Goal: Task Accomplishment & Management: Complete application form

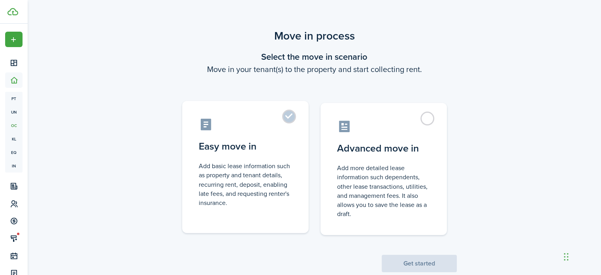
click at [269, 142] on control-radio-card-title "Easy move in" at bounding box center [245, 146] width 93 height 14
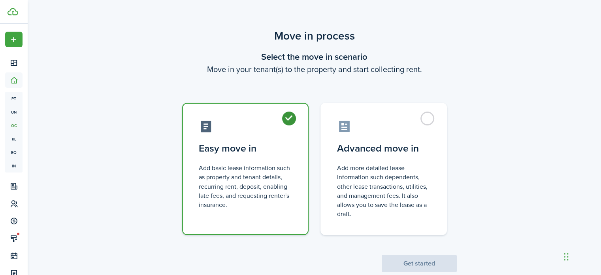
radio input "true"
click at [424, 263] on button "Get started" at bounding box center [419, 263] width 75 height 17
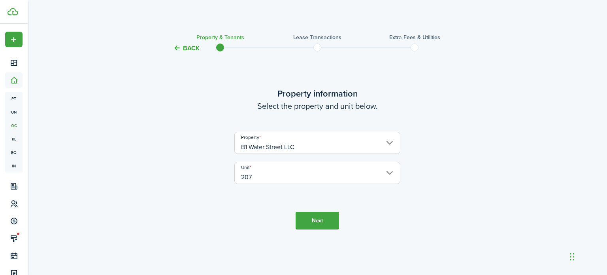
click at [323, 216] on button "Next" at bounding box center [317, 221] width 43 height 18
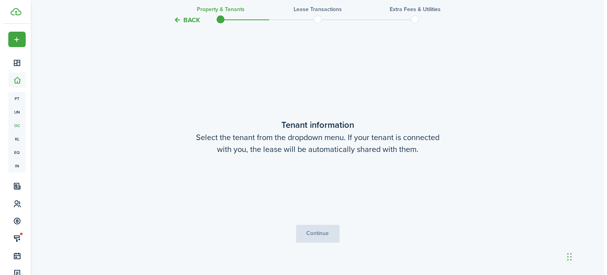
scroll to position [222, 0]
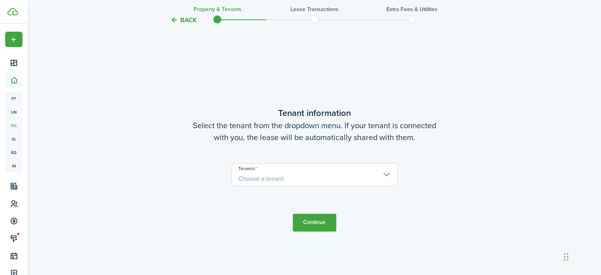
click at [383, 171] on input "Tenants" at bounding box center [314, 167] width 165 height 9
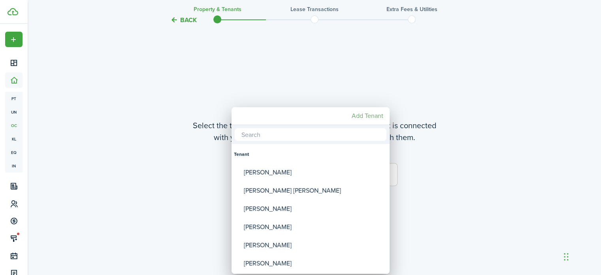
click at [378, 121] on mbsc-button "Add Tenant" at bounding box center [368, 116] width 38 height 14
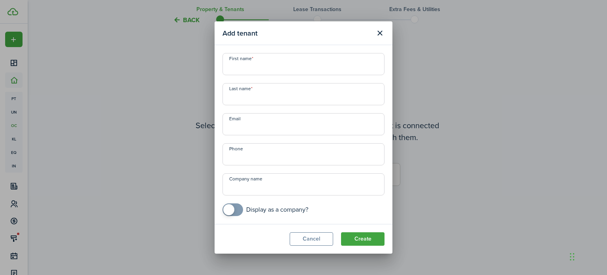
click at [251, 61] on input "First name" at bounding box center [304, 64] width 162 height 22
paste input "[PERSON_NAME] [PERSON_NAME] [EMAIL_ADDRESS][DOMAIN_NAME] [PHONE_NUMBER]"
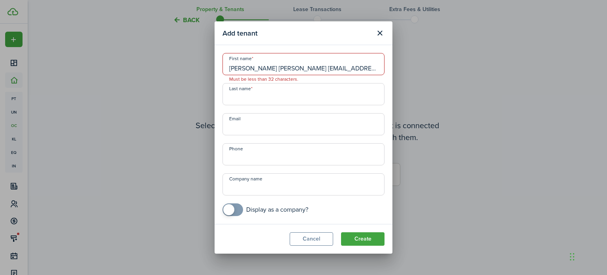
scroll to position [0, 21]
drag, startPoint x: 376, startPoint y: 65, endPoint x: 381, endPoint y: 69, distance: 6.5
click at [351, 71] on input "[PERSON_NAME] [PERSON_NAME] [EMAIL_ADDRESS][DOMAIN_NAME] [PHONE_NUMBER]" at bounding box center [304, 64] width 162 height 22
drag, startPoint x: 363, startPoint y: 68, endPoint x: 336, endPoint y: 71, distance: 26.2
click at [336, 71] on input "[PERSON_NAME] [PERSON_NAME] [EMAIL_ADDRESS][DOMAIN_NAME] [PHONE_NUMBER]" at bounding box center [304, 64] width 162 height 22
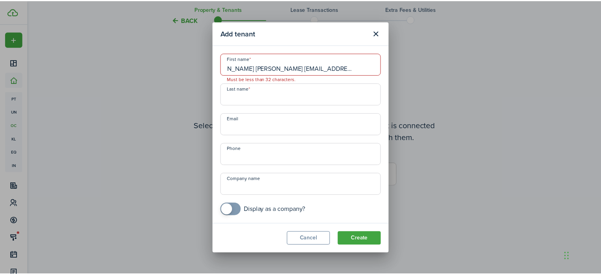
scroll to position [0, 0]
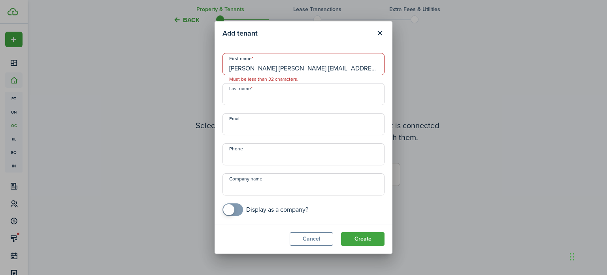
type input "[PERSON_NAME] [PERSON_NAME] [EMAIL_ADDRESS][DOMAIN_NAME]"
paste input "[PHONE_NUMBER]"
type input "[PHONE_NUMBER]"
drag, startPoint x: 360, startPoint y: 68, endPoint x: 288, endPoint y: 67, distance: 72.4
click at [288, 67] on input "[PERSON_NAME] [PERSON_NAME] [EMAIL_ADDRESS][DOMAIN_NAME]" at bounding box center [304, 64] width 162 height 22
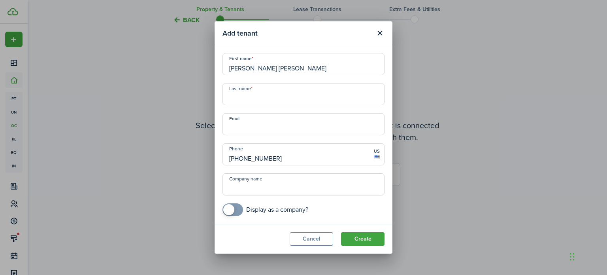
type input "[PERSON_NAME] [PERSON_NAME]"
paste input "[EMAIL_ADDRESS][DOMAIN_NAME]"
type input "[EMAIL_ADDRESS][DOMAIN_NAME]"
drag, startPoint x: 291, startPoint y: 65, endPoint x: 248, endPoint y: 68, distance: 42.8
click at [248, 68] on input "[PERSON_NAME] [PERSON_NAME]" at bounding box center [304, 64] width 162 height 22
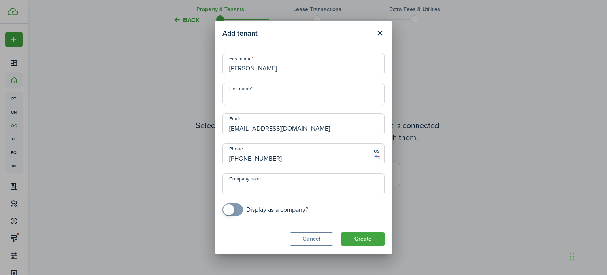
type input "[PERSON_NAME]"
paste input "[PERSON_NAME]"
type input "[PERSON_NAME]"
click at [359, 235] on button "Create" at bounding box center [362, 238] width 43 height 13
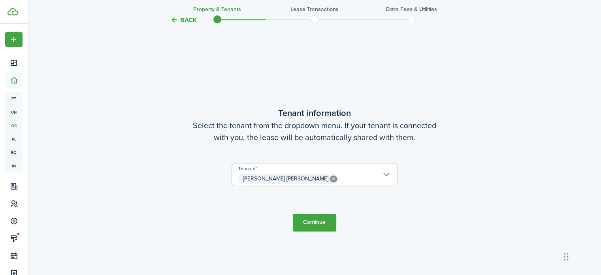
click at [307, 212] on tc-wizard-step "Tenant information Select the tenant from the dropdown menu. If your tenant is …" at bounding box center [315, 168] width 332 height 275
click at [311, 220] on button "Continue" at bounding box center [314, 222] width 43 height 18
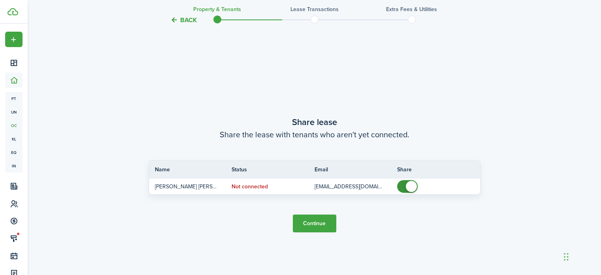
scroll to position [497, 0]
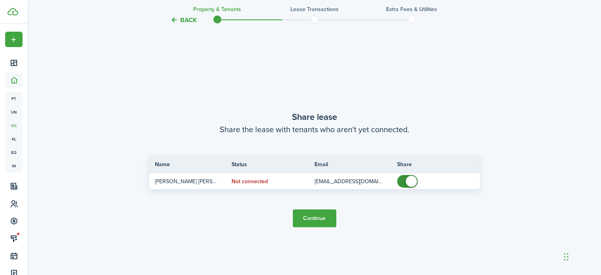
click at [331, 219] on button "Continue" at bounding box center [314, 218] width 43 height 18
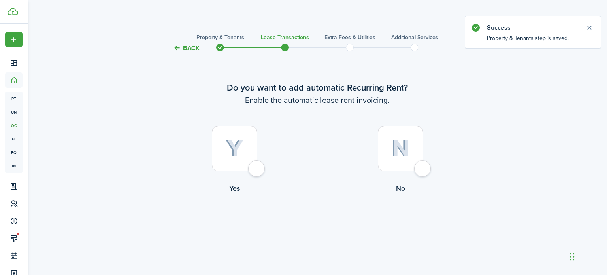
click at [257, 165] on div at bounding box center [234, 148] width 45 height 45
radio input "true"
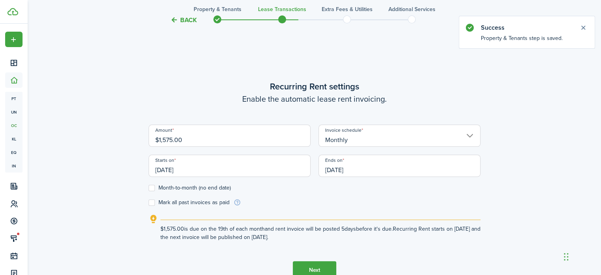
scroll to position [222, 0]
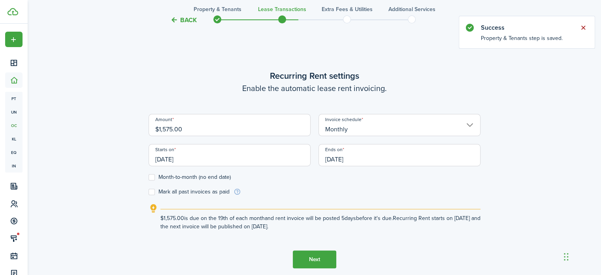
click at [582, 27] on button "Close notify" at bounding box center [583, 27] width 11 height 11
drag, startPoint x: 184, startPoint y: 130, endPoint x: 161, endPoint y: 129, distance: 22.9
click at [161, 129] on input "$1,575.00" at bounding box center [230, 125] width 162 height 22
type input "$1,675.00"
click at [212, 162] on input "[DATE]" at bounding box center [230, 155] width 162 height 22
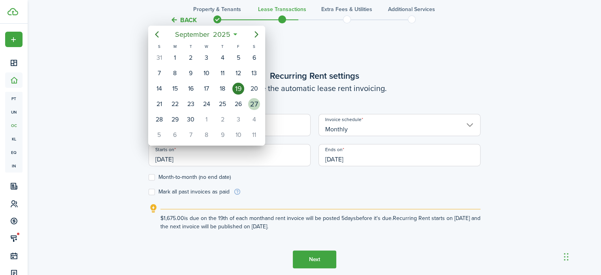
click at [251, 103] on div "27" at bounding box center [254, 104] width 12 height 12
type input "[DATE]"
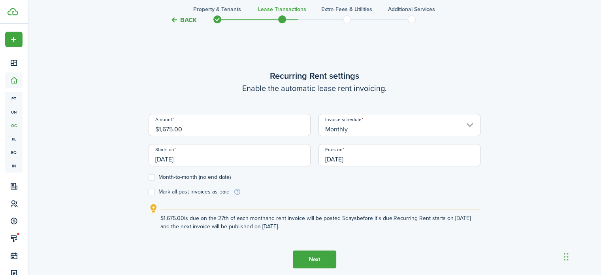
click at [321, 255] on button "Next" at bounding box center [314, 259] width 43 height 18
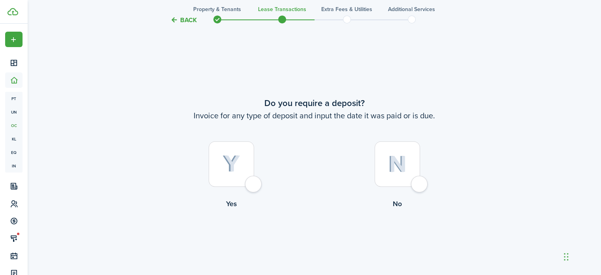
scroll to position [497, 0]
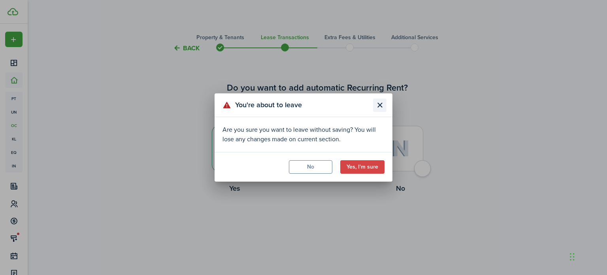
click at [377, 100] on button "Close modal" at bounding box center [379, 104] width 13 height 13
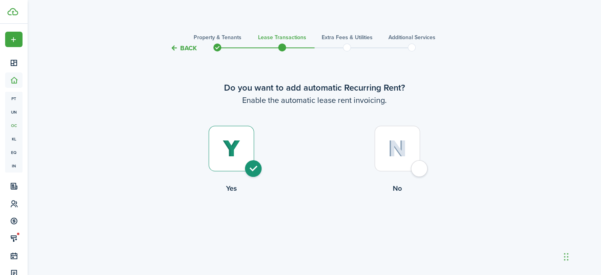
click at [178, 46] on button "Back" at bounding box center [183, 48] width 26 height 8
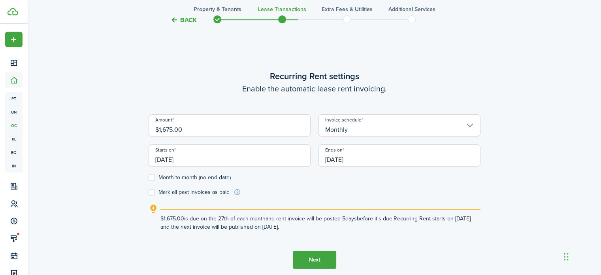
scroll to position [222, 0]
click at [370, 163] on input "[DATE]" at bounding box center [400, 155] width 162 height 22
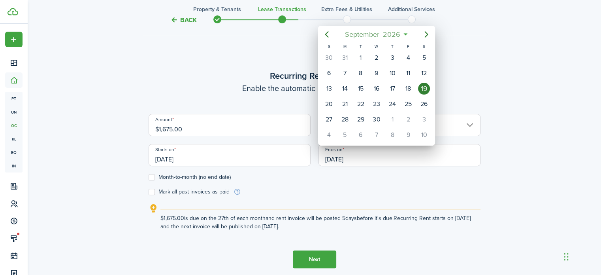
click at [396, 31] on span "2026" at bounding box center [391, 34] width 21 height 14
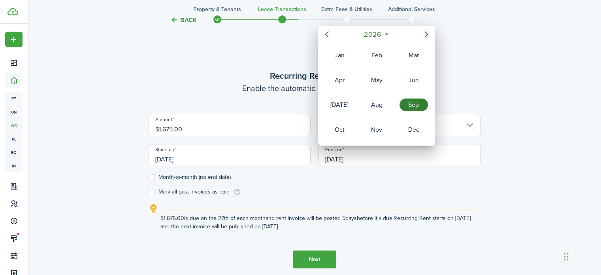
click at [412, 98] on div "Sep" at bounding box center [414, 104] width 28 height 13
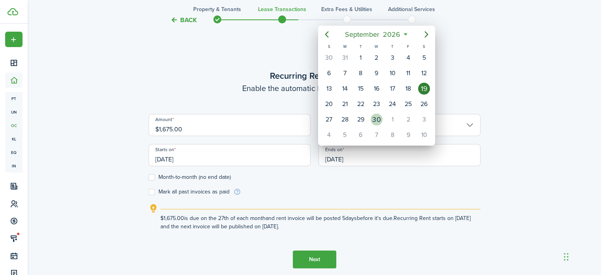
click at [374, 119] on div "30" at bounding box center [377, 119] width 12 height 12
type input "[DATE]"
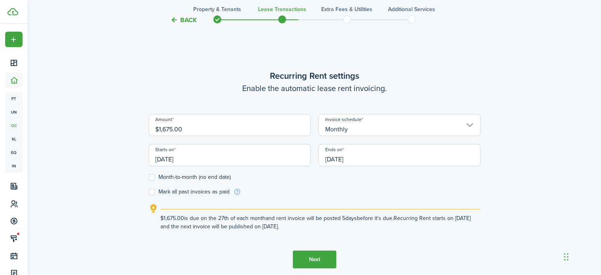
click at [313, 261] on button "Next" at bounding box center [314, 259] width 43 height 18
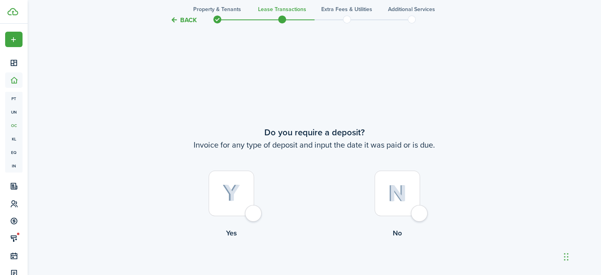
scroll to position [497, 0]
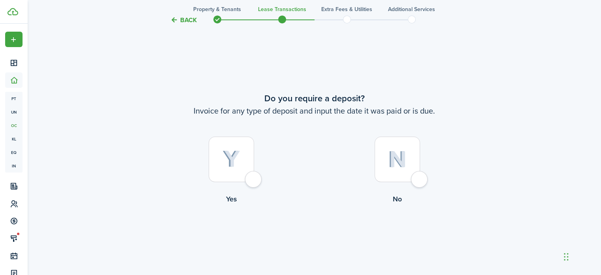
click at [254, 181] on div at bounding box center [231, 158] width 45 height 45
radio input "true"
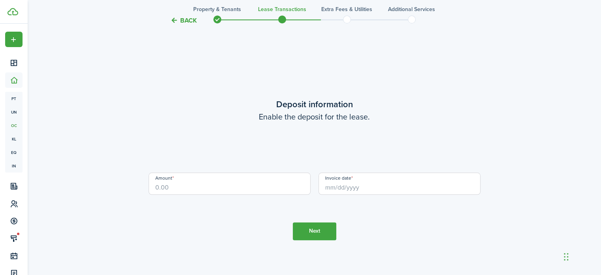
scroll to position [772, 0]
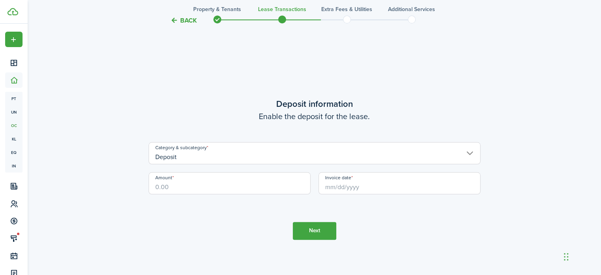
click at [220, 158] on input "Deposit" at bounding box center [315, 153] width 332 height 22
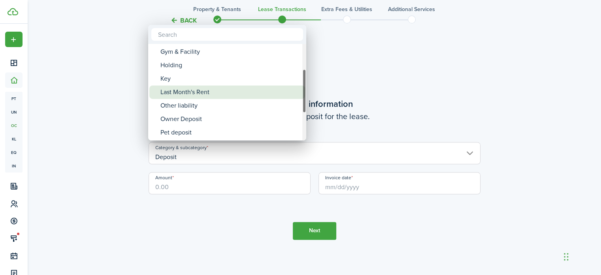
click at [188, 90] on div "Last Month's Rent" at bounding box center [231, 91] width 140 height 13
type input "Deposit / Last Month's Rent"
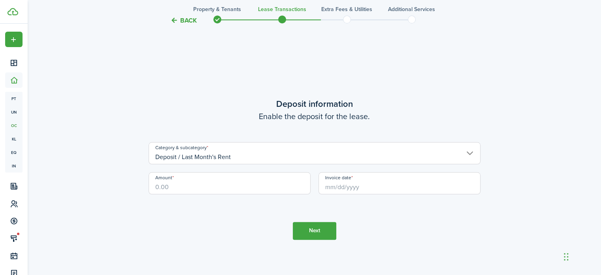
click at [202, 182] on input "Amount" at bounding box center [230, 183] width 162 height 22
click at [392, 185] on input "Invoice date" at bounding box center [400, 183] width 162 height 22
type input "$1,675.00"
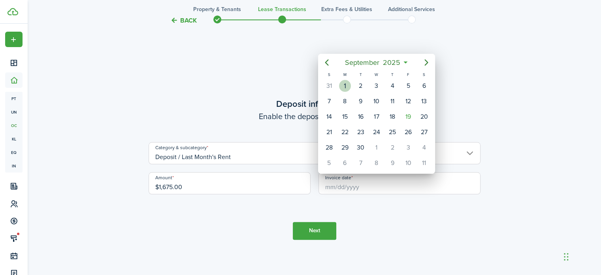
click at [345, 85] on div "1" at bounding box center [345, 86] width 12 height 12
type input "[DATE]"
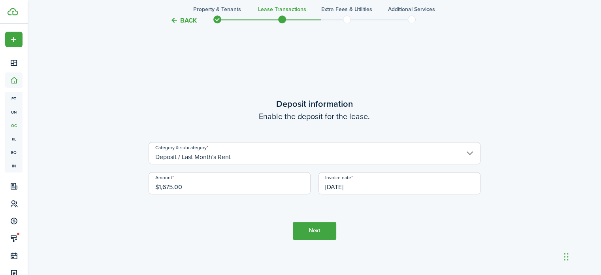
click at [316, 229] on button "Next" at bounding box center [314, 231] width 43 height 18
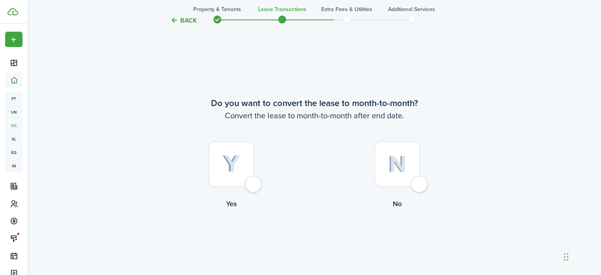
scroll to position [1046, 0]
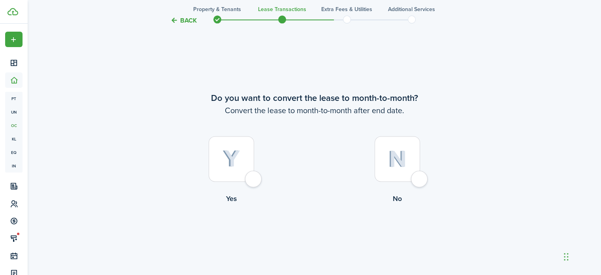
click at [420, 179] on div at bounding box center [397, 158] width 45 height 45
radio input "true"
click at [305, 239] on button "Continue" at bounding box center [314, 236] width 43 height 18
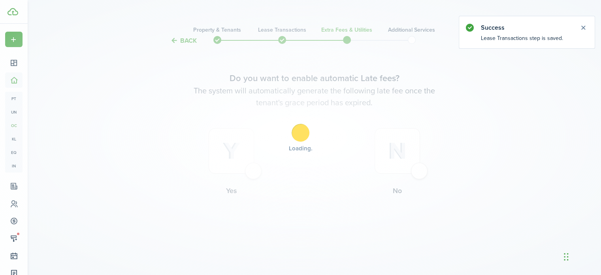
scroll to position [0, 0]
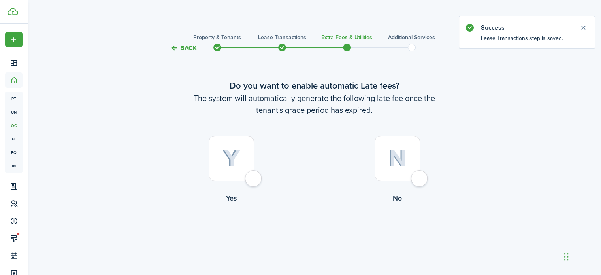
click at [420, 175] on div at bounding box center [397, 158] width 45 height 45
radio input "true"
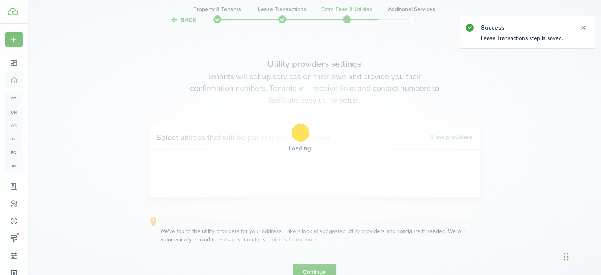
scroll to position [229, 0]
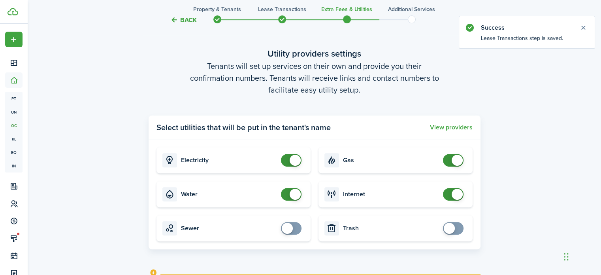
checkbox input "false"
click at [450, 161] on span at bounding box center [454, 160] width 8 height 13
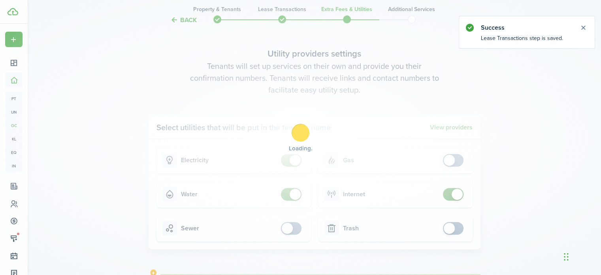
click at [300, 192] on div "Loading" at bounding box center [300, 137] width 601 height 275
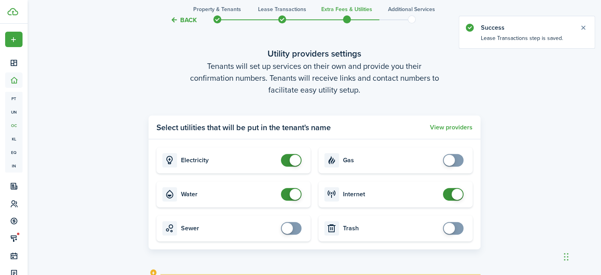
checkbox input "false"
click at [293, 193] on span at bounding box center [295, 194] width 11 height 11
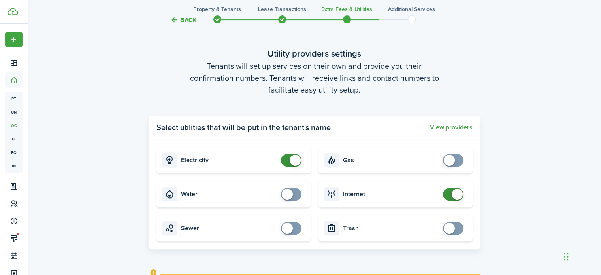
checkbox input "false"
click at [456, 194] on span at bounding box center [457, 194] width 11 height 11
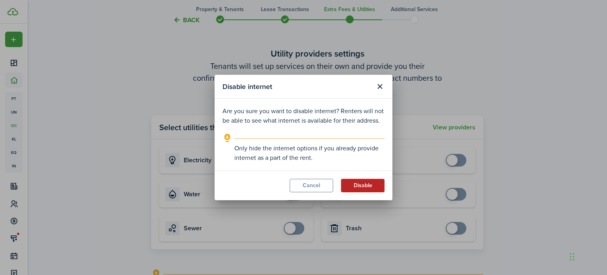
click at [365, 186] on button "Disable" at bounding box center [362, 185] width 43 height 13
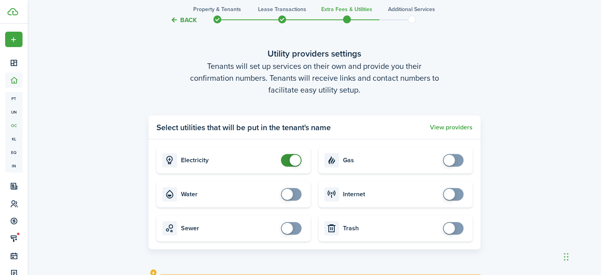
scroll to position [325, 0]
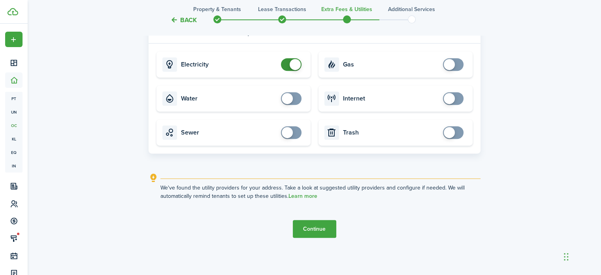
click at [326, 230] on button "Continue" at bounding box center [314, 229] width 43 height 18
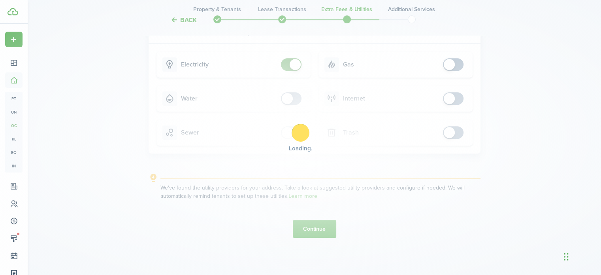
scroll to position [0, 0]
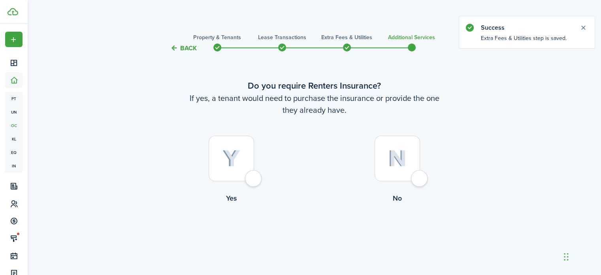
click at [410, 178] on div at bounding box center [397, 158] width 45 height 45
radio input "true"
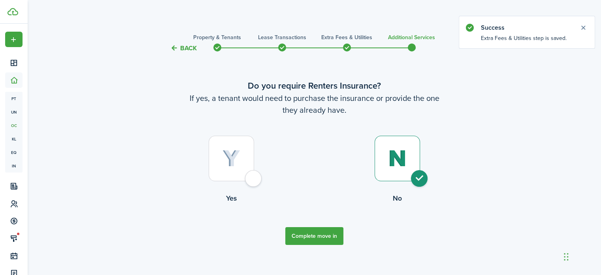
click at [335, 235] on button "Complete move in" at bounding box center [314, 236] width 58 height 18
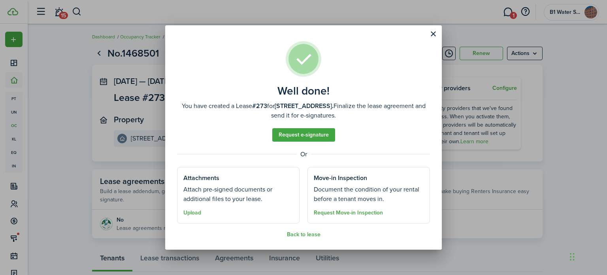
click at [419, 41] on well-done "Well done! You have created a Lease #273 for [STREET_ADDRESS]. Finalize the lea…" at bounding box center [303, 137] width 277 height 224
click at [429, 36] on button "Close modal" at bounding box center [433, 33] width 13 height 13
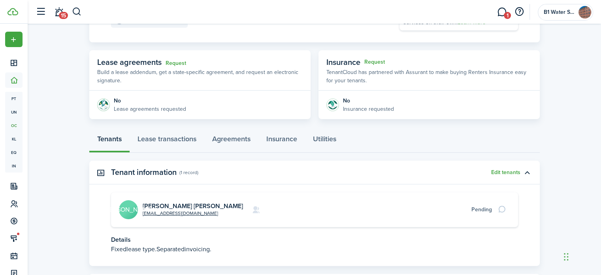
scroll to position [163, 0]
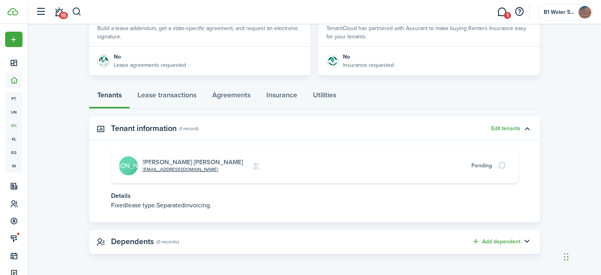
click at [160, 162] on link "[PERSON_NAME] [PERSON_NAME]" at bounding box center [193, 161] width 100 height 9
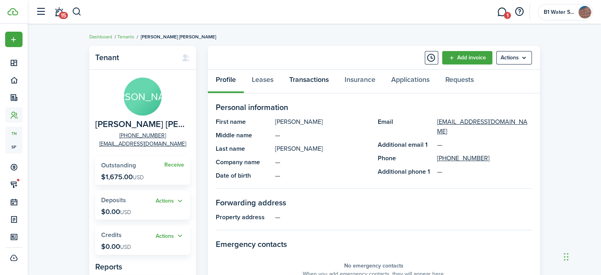
click at [288, 81] on link "Transactions" at bounding box center [308, 82] width 55 height 24
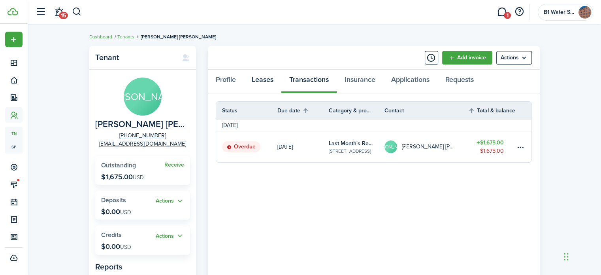
click at [247, 83] on link "Leases" at bounding box center [263, 82] width 38 height 24
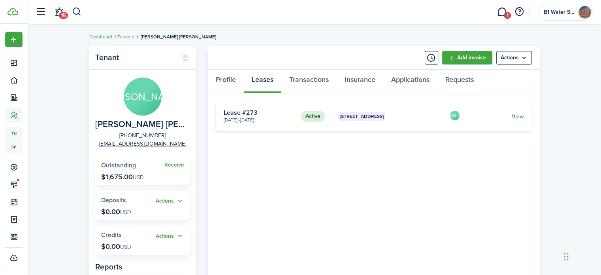
click at [519, 118] on link "View" at bounding box center [518, 116] width 12 height 8
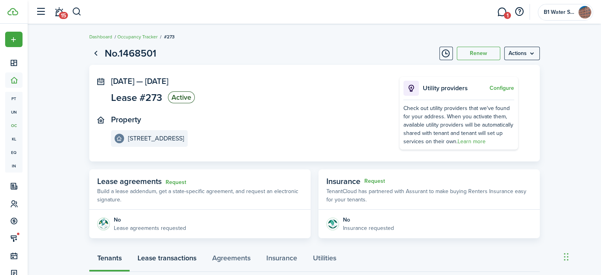
click at [176, 250] on link "Lease transactions" at bounding box center [167, 260] width 75 height 24
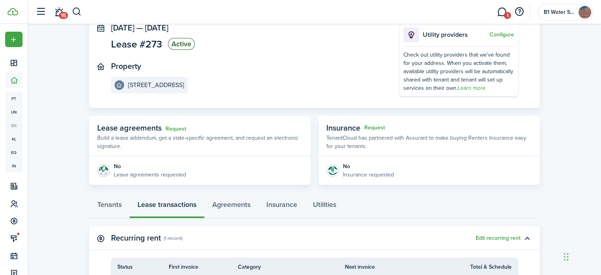
scroll to position [158, 0]
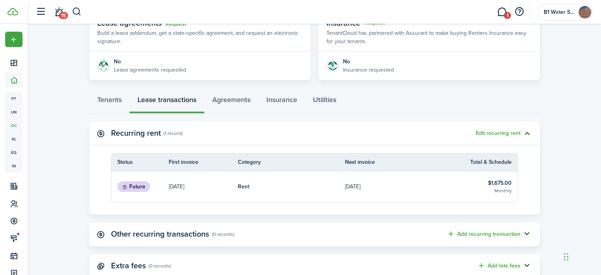
click at [514, 139] on panel-main-header "Recurring rent (1 record) Edit recurring rent" at bounding box center [314, 133] width 451 height 24
click at [479, 189] on link "$1,675.00 Monthly" at bounding box center [485, 186] width 65 height 31
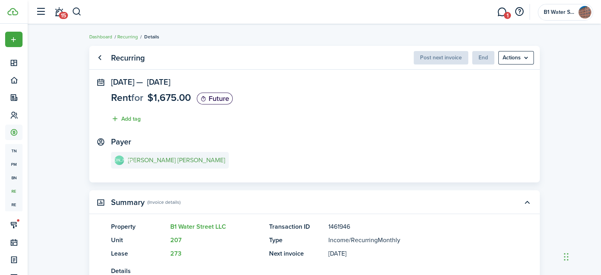
click at [158, 158] on e-details-info-title "[PERSON_NAME] [PERSON_NAME]" at bounding box center [176, 160] width 97 height 7
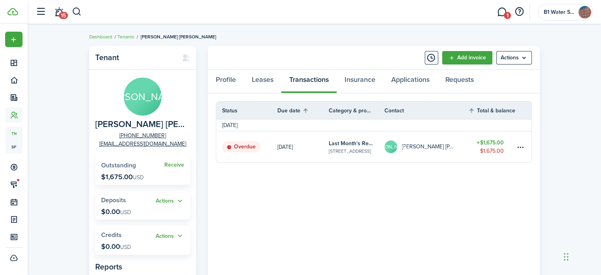
click at [496, 141] on table-amount-title "$1,675.00" at bounding box center [489, 142] width 27 height 8
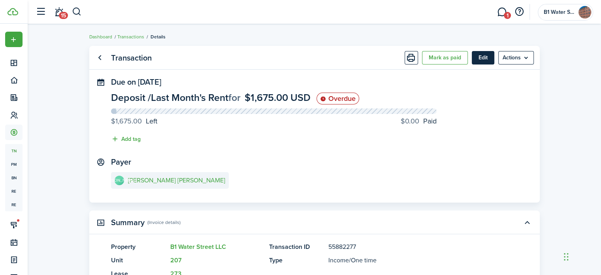
click at [482, 60] on button "Edit" at bounding box center [483, 57] width 23 height 13
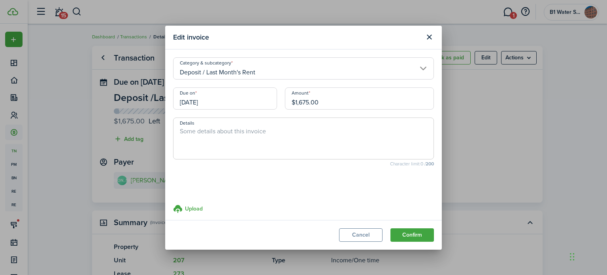
drag, startPoint x: 338, startPoint y: 107, endPoint x: 274, endPoint y: 105, distance: 64.5
click at [274, 105] on div "Due on [DATE] Amount $1,675.00" at bounding box center [303, 102] width 269 height 30
click at [372, 232] on button "Cancel" at bounding box center [360, 235] width 43 height 13
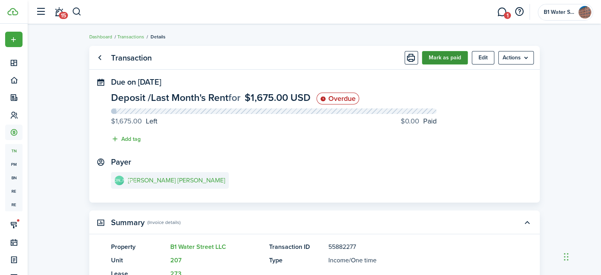
click at [446, 61] on button "Mark as paid" at bounding box center [445, 57] width 46 height 13
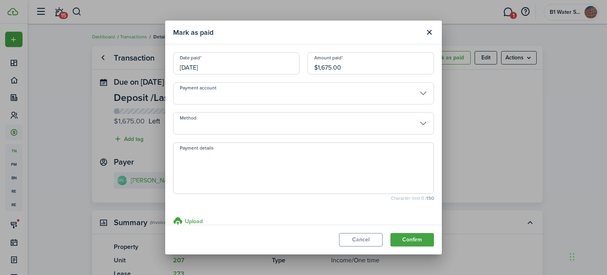
click at [312, 153] on textarea "Payment details" at bounding box center [304, 170] width 260 height 38
type textarea "519773083-2"
drag, startPoint x: 408, startPoint y: 235, endPoint x: 321, endPoint y: 87, distance: 171.3
click at [321, 87] on section "Mark as paid Date paid [DATE] Amount paid $1,675.00 Payment account Method Paym…" at bounding box center [303, 138] width 277 height 234
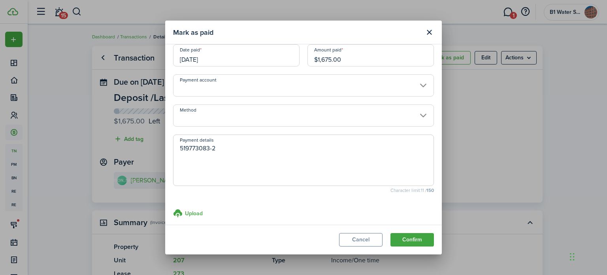
scroll to position [15, 0]
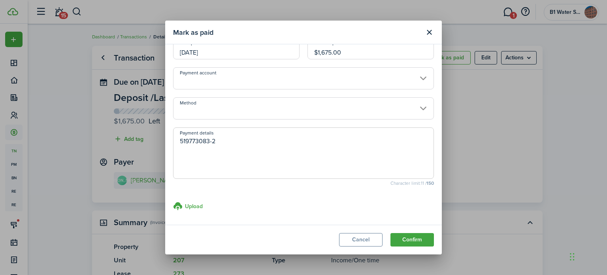
click at [340, 107] on input "Method" at bounding box center [303, 108] width 261 height 22
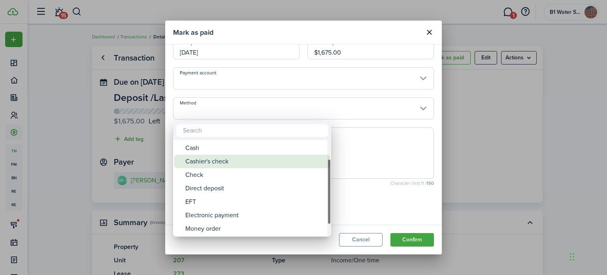
click at [216, 158] on div "Cashier's check" at bounding box center [255, 161] width 140 height 13
type input "Cashier's check"
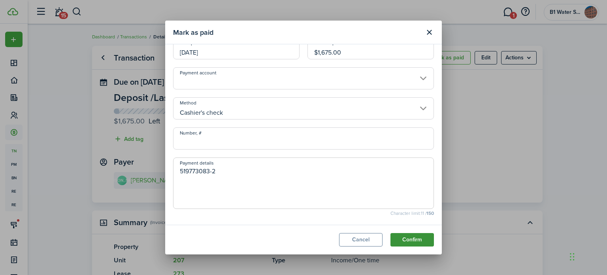
click at [393, 236] on button "Confirm" at bounding box center [412, 239] width 43 height 13
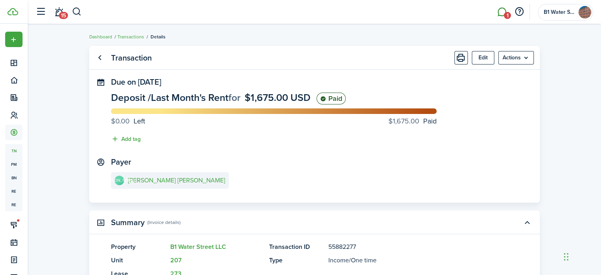
click at [506, 13] on span "1" at bounding box center [507, 15] width 7 height 7
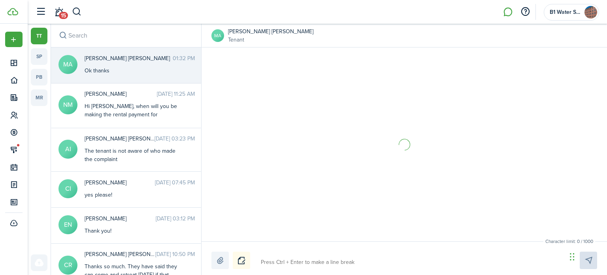
scroll to position [1017, 0]
